Goal: Task Accomplishment & Management: Manage account settings

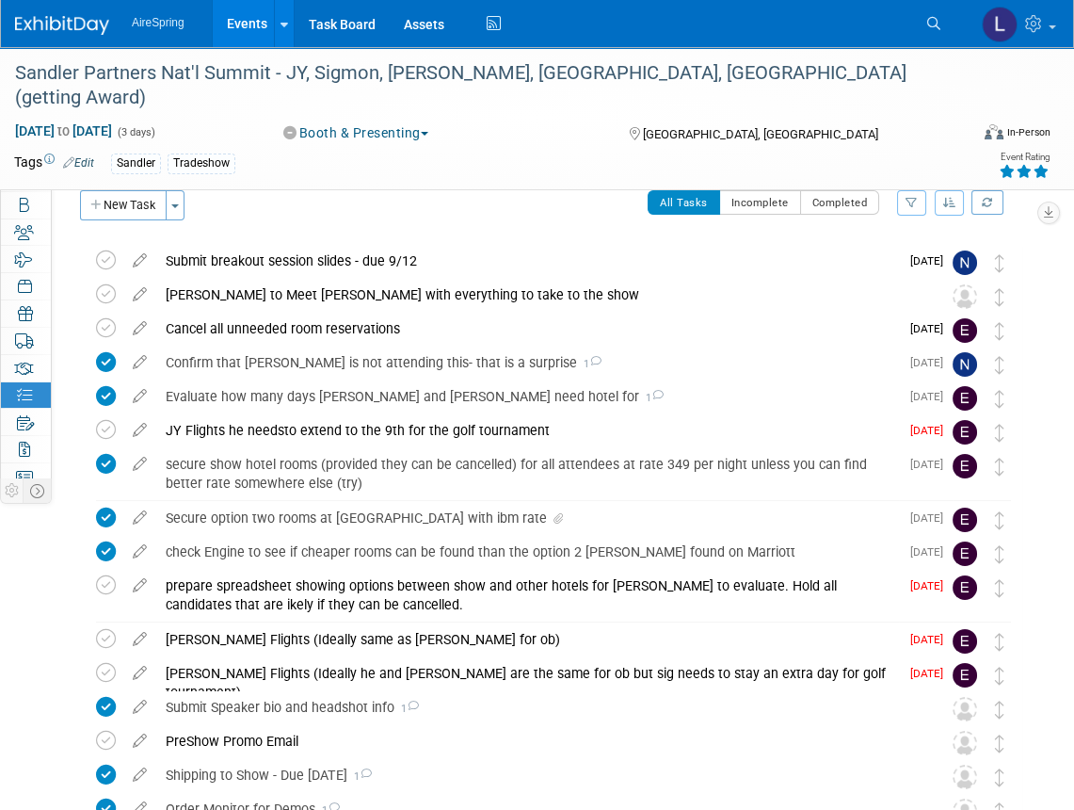
click at [783, 24] on div "AireSpring Events Add Event Bulk Upload Events Shareable Event Boards Recently …" at bounding box center [525, 23] width 1021 height 47
click at [73, 18] on img at bounding box center [62, 25] width 94 height 19
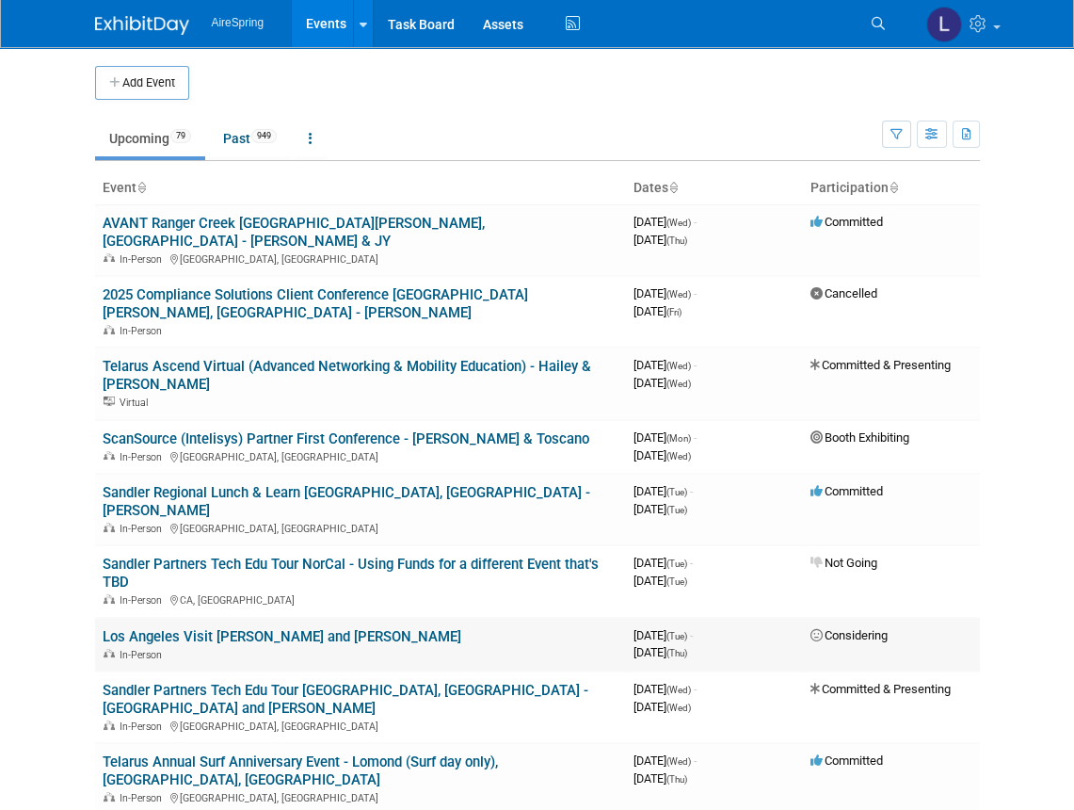
click at [271, 628] on link "Los Angeles Visit [PERSON_NAME] and [PERSON_NAME]" at bounding box center [282, 636] width 359 height 17
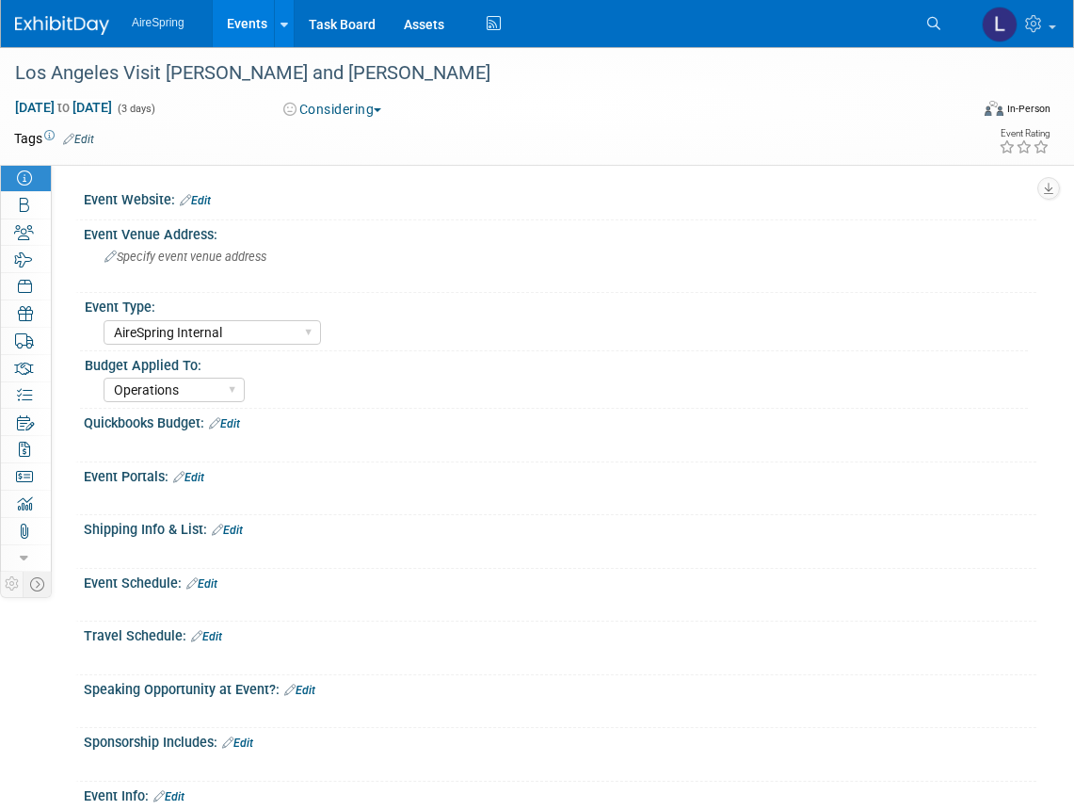
select select "AireSpring Internal"
select select "Operations"
click at [304, 105] on button "Considering" at bounding box center [333, 109] width 112 height 19
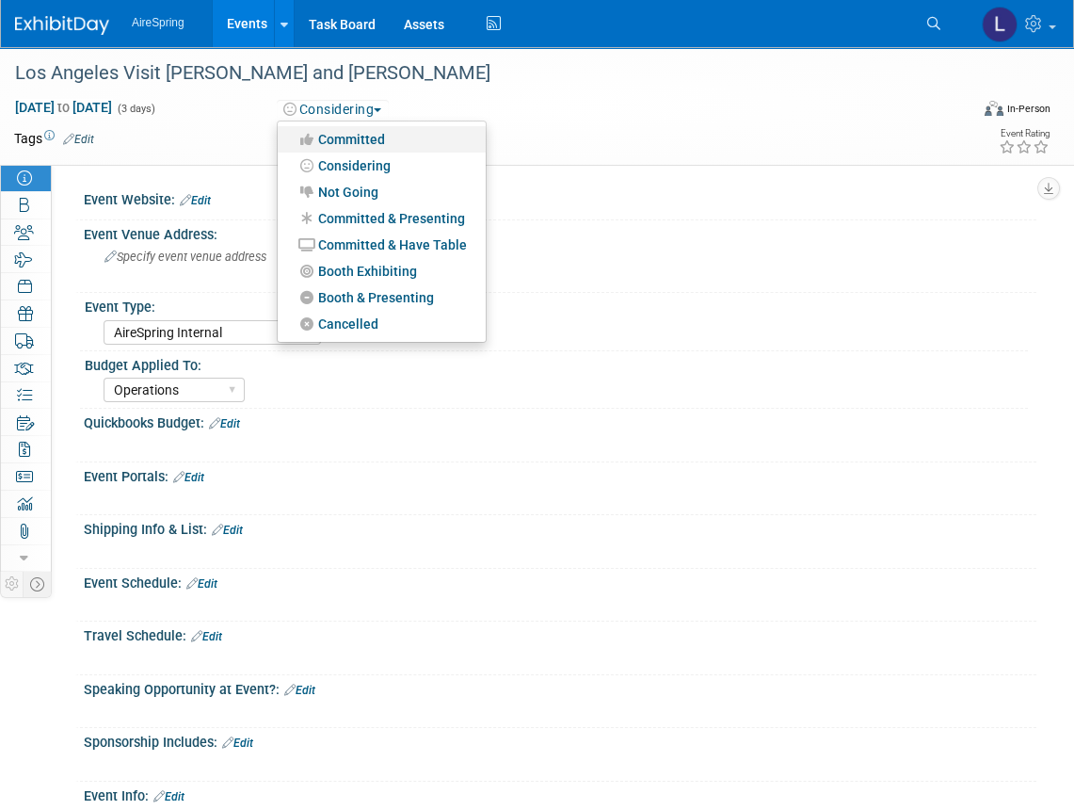
click at [318, 140] on link "Committed" at bounding box center [382, 139] width 208 height 26
